Goal: Task Accomplishment & Management: Use online tool/utility

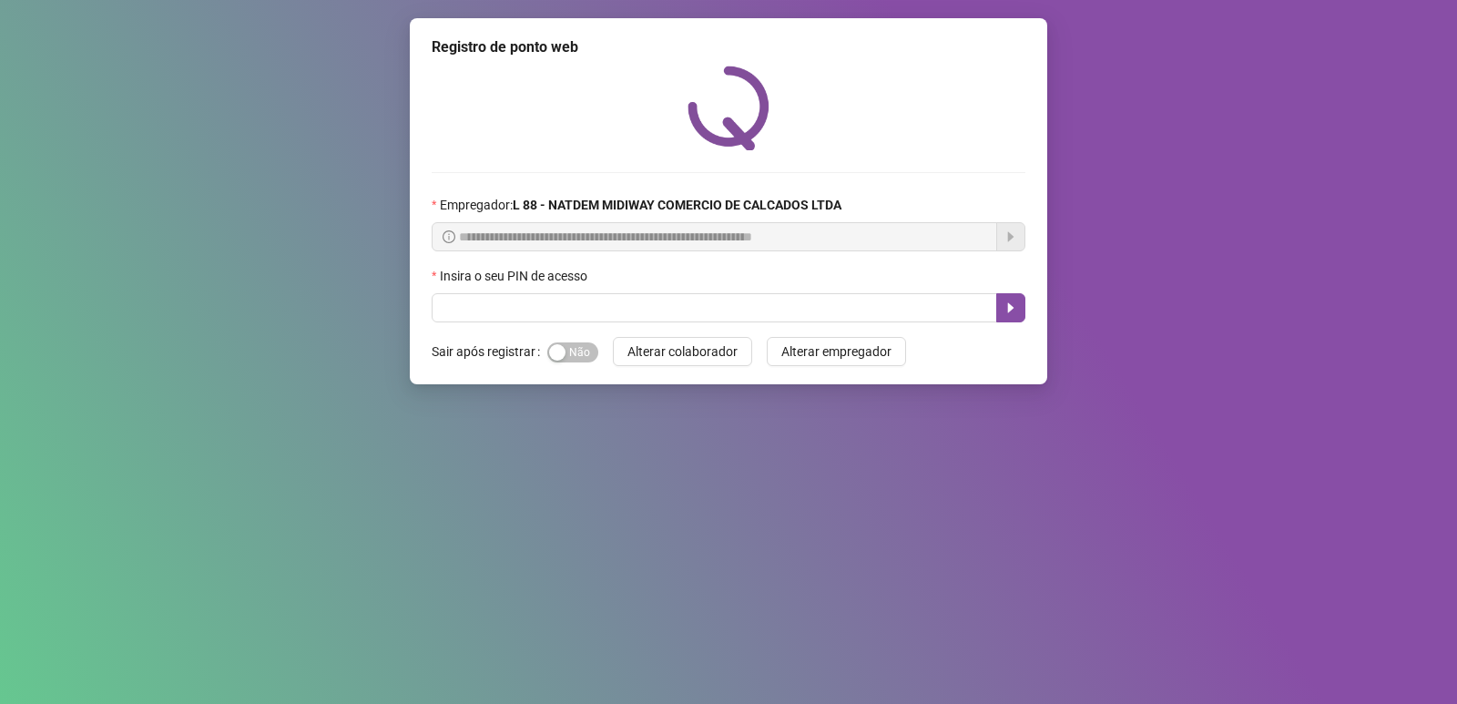
click at [523, 282] on label "Insira o seu PIN de acesso" at bounding box center [516, 276] width 168 height 20
drag, startPoint x: 526, startPoint y: 292, endPoint x: 544, endPoint y: 308, distance: 23.2
click at [528, 293] on div "Insira o seu PIN de acesso" at bounding box center [729, 294] width 594 height 56
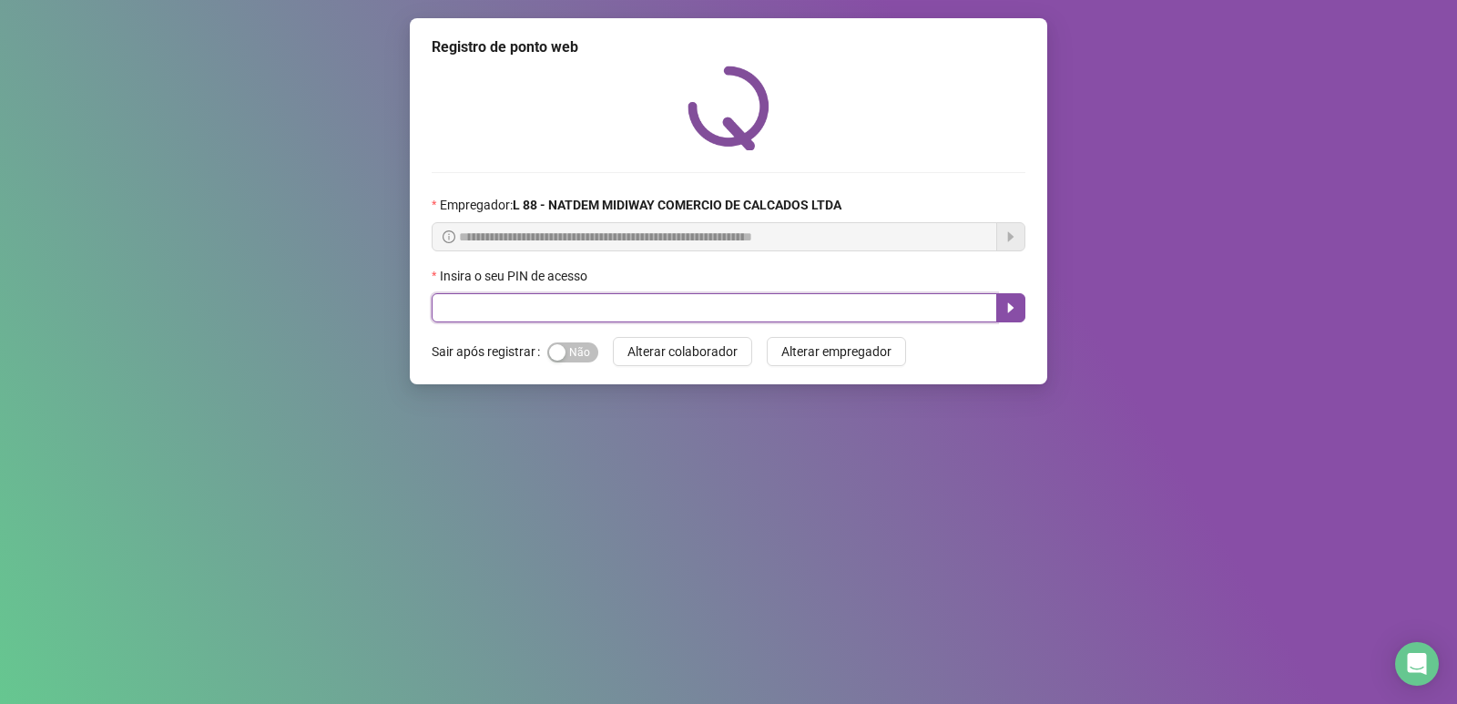
click at [545, 308] on input "text" at bounding box center [714, 307] width 565 height 29
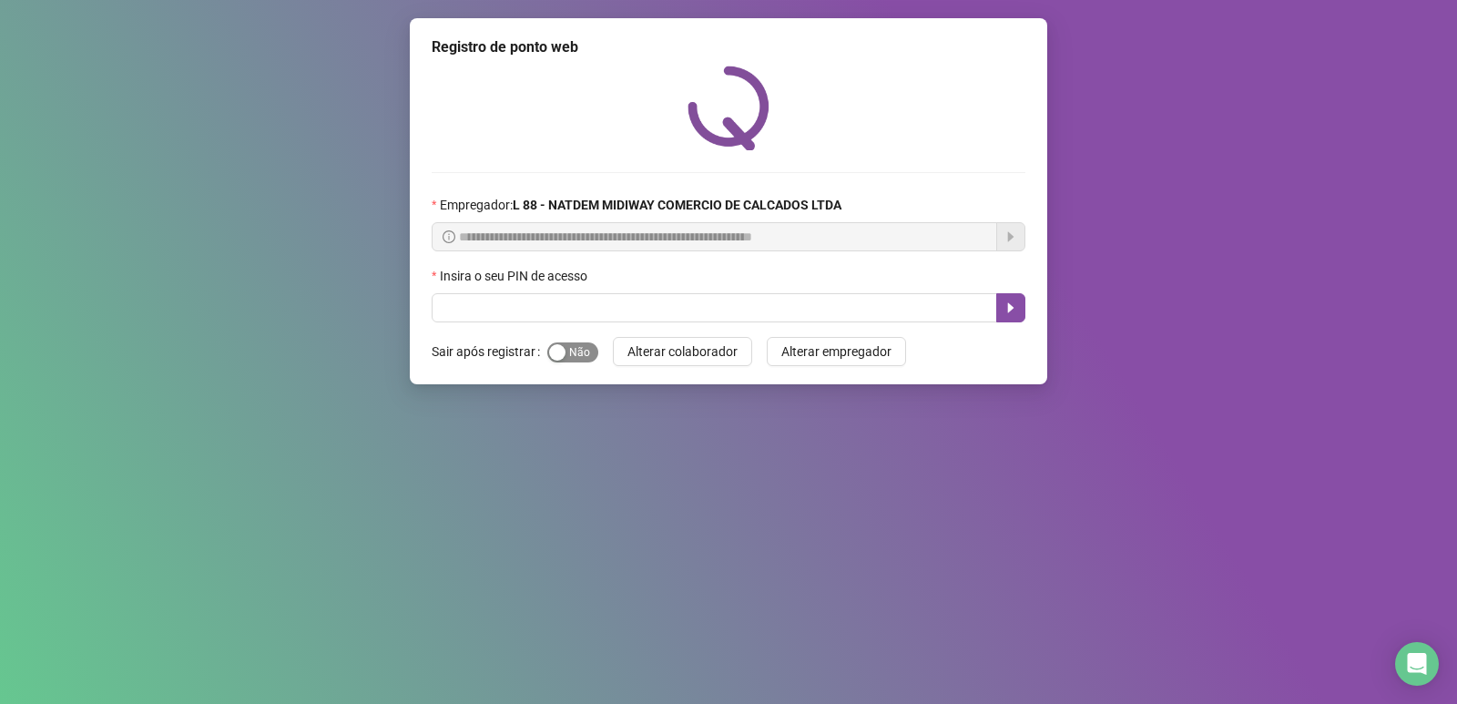
click at [584, 352] on span "Sim Não" at bounding box center [572, 352] width 51 height 20
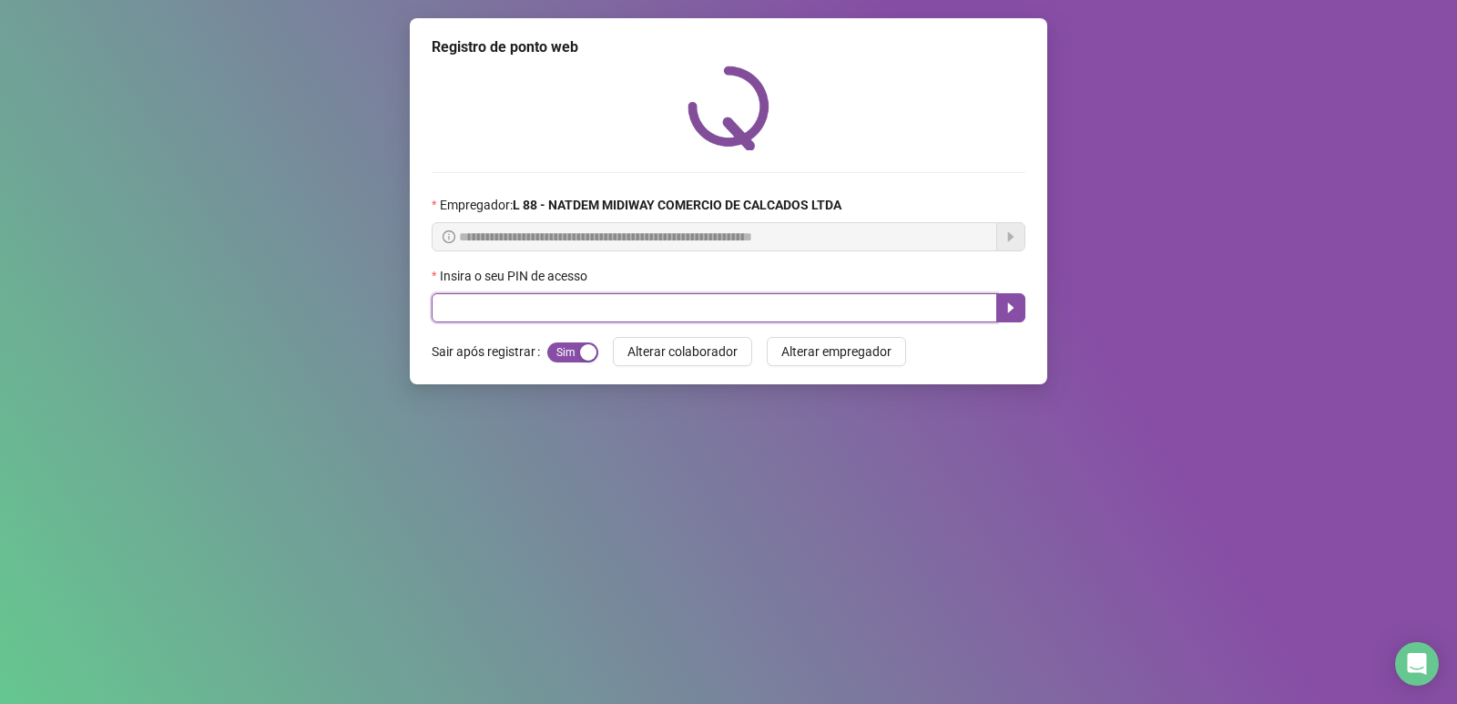
click at [534, 308] on input "text" at bounding box center [714, 307] width 565 height 29
type input "*****"
click at [1006, 311] on icon "caret-right" at bounding box center [1010, 307] width 15 height 15
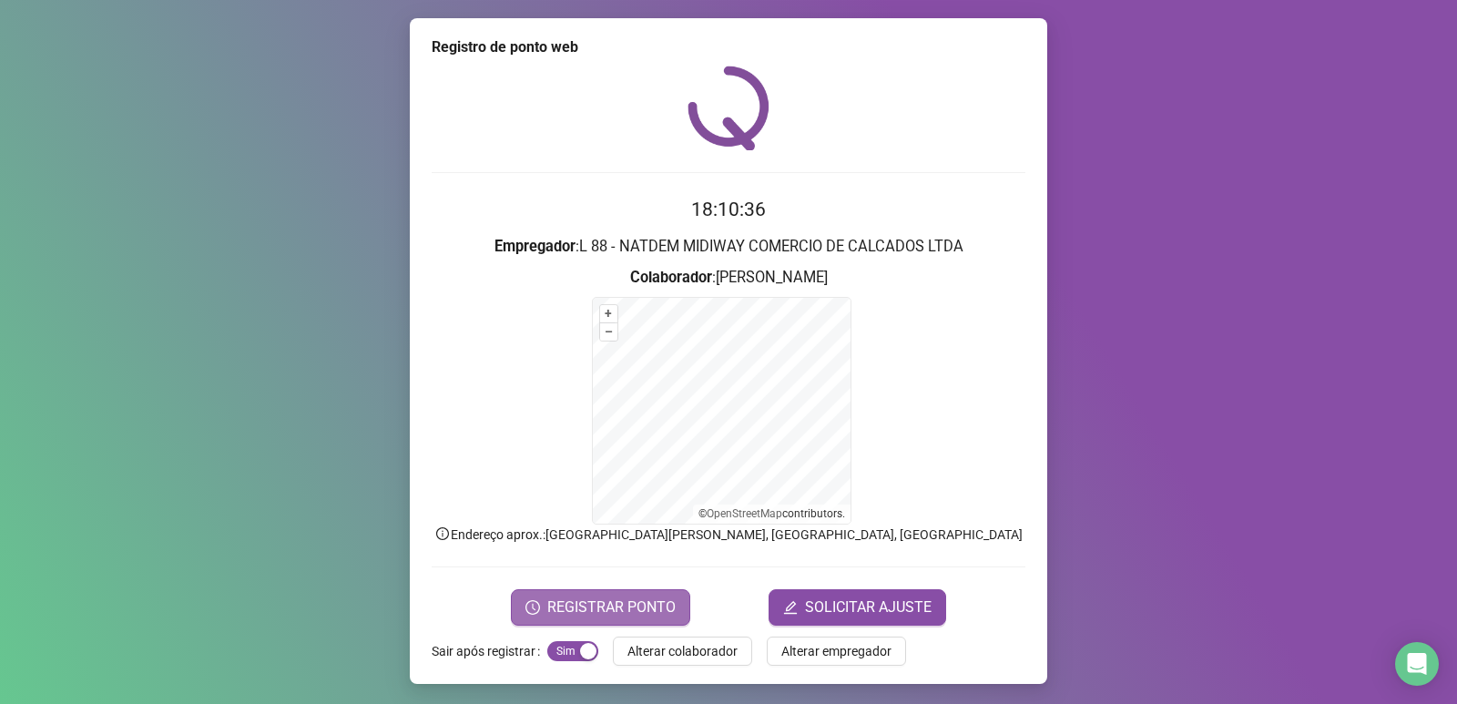
click at [636, 604] on span "REGISTRAR PONTO" at bounding box center [611, 607] width 128 height 22
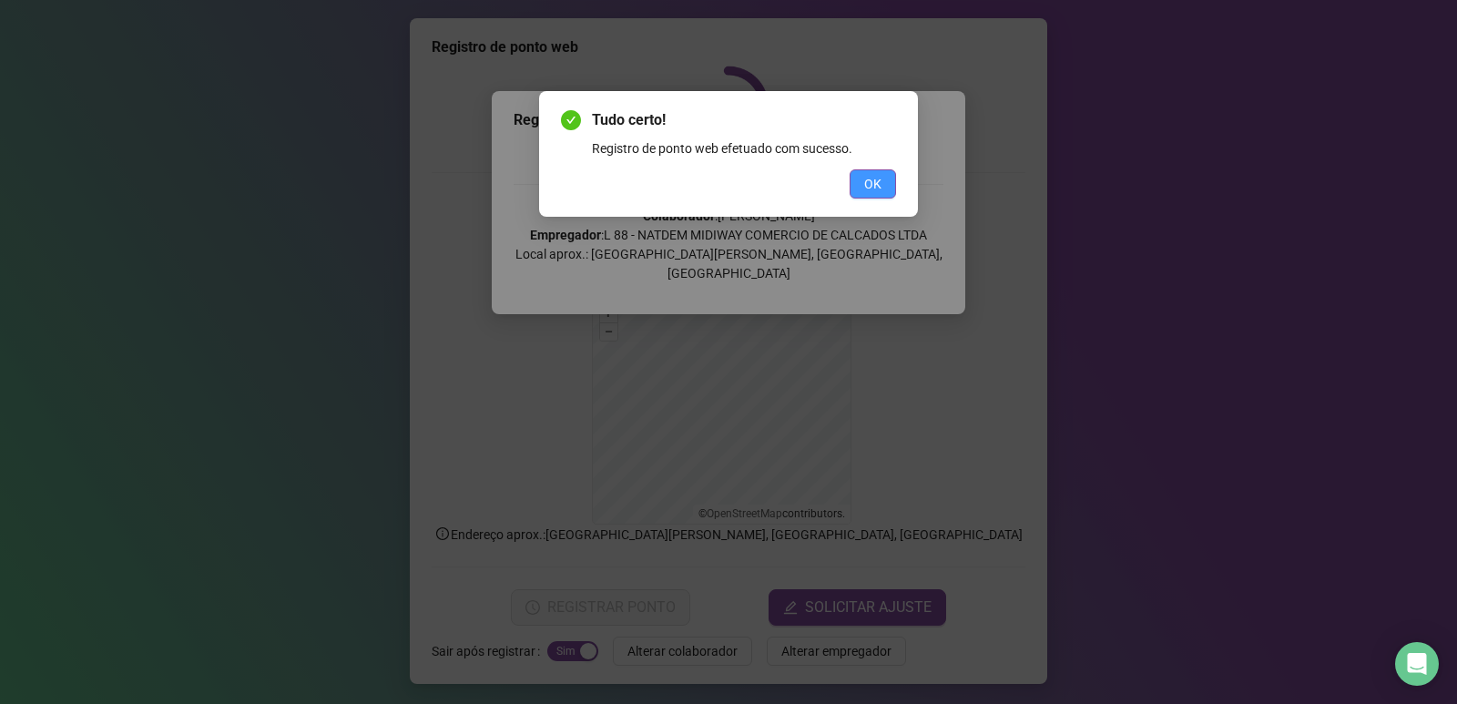
click at [861, 183] on button "OK" at bounding box center [873, 183] width 46 height 29
